Goal: Navigation & Orientation: Understand site structure

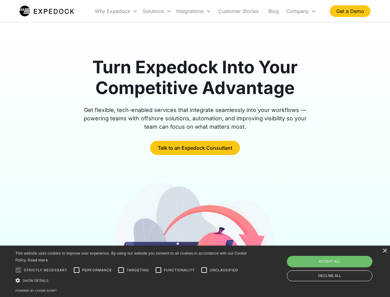
click at [206, 11] on div "Integrations" at bounding box center [194, 11] width 40 height 21
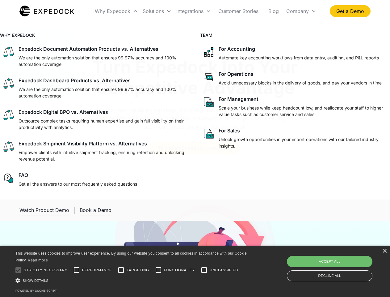
click at [117, 11] on div "Why Expedock" at bounding box center [113, 11] width 36 height 6
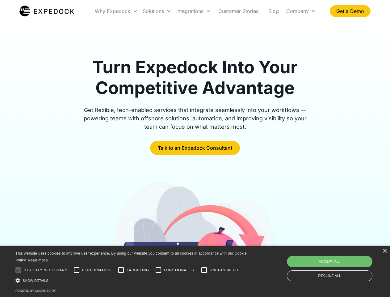
click at [157, 11] on div "Solutions" at bounding box center [153, 11] width 21 height 6
click at [194, 11] on div "Integrations" at bounding box center [189, 11] width 27 height 6
click at [301, 11] on div "Company" at bounding box center [297, 11] width 23 height 6
click at [18, 270] on div at bounding box center [18, 270] width 12 height 12
click at [77, 270] on input "Performance" at bounding box center [76, 270] width 12 height 12
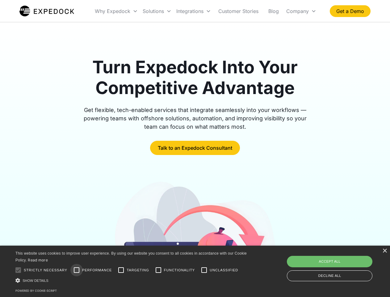
checkbox input "true"
click at [121, 270] on input "Targeting" at bounding box center [121, 270] width 12 height 12
checkbox input "true"
click at [159, 270] on input "Functionality" at bounding box center [158, 270] width 12 height 12
checkbox input "true"
